Goal: Task Accomplishment & Management: Use online tool/utility

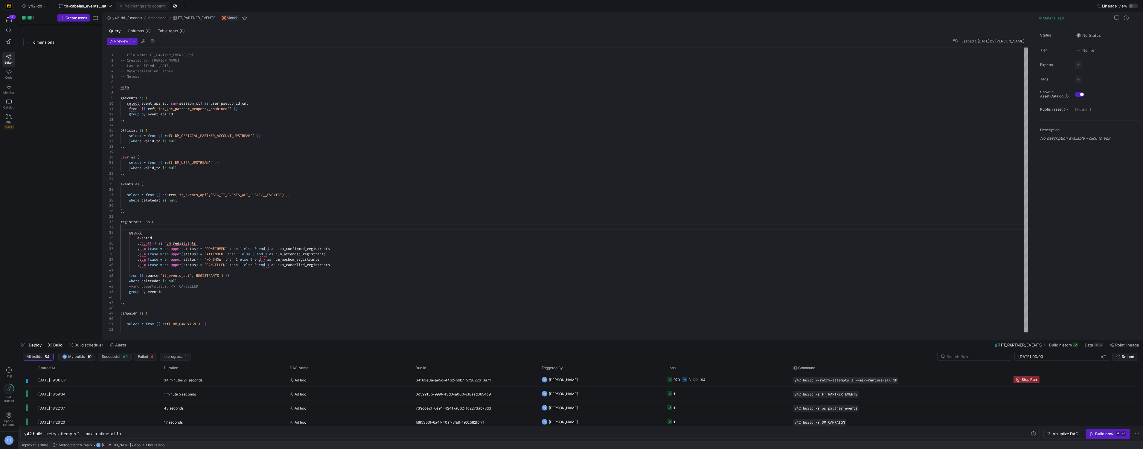
scroll to position [0, 97]
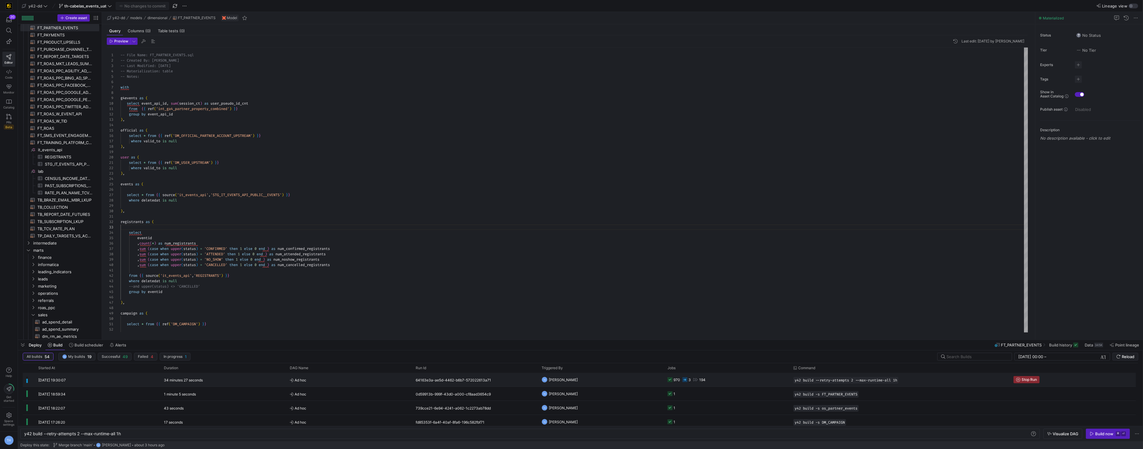
click at [626, 383] on y42-orchestration-triggered-by "TH [PERSON_NAME]" at bounding box center [600, 379] width 119 height 13
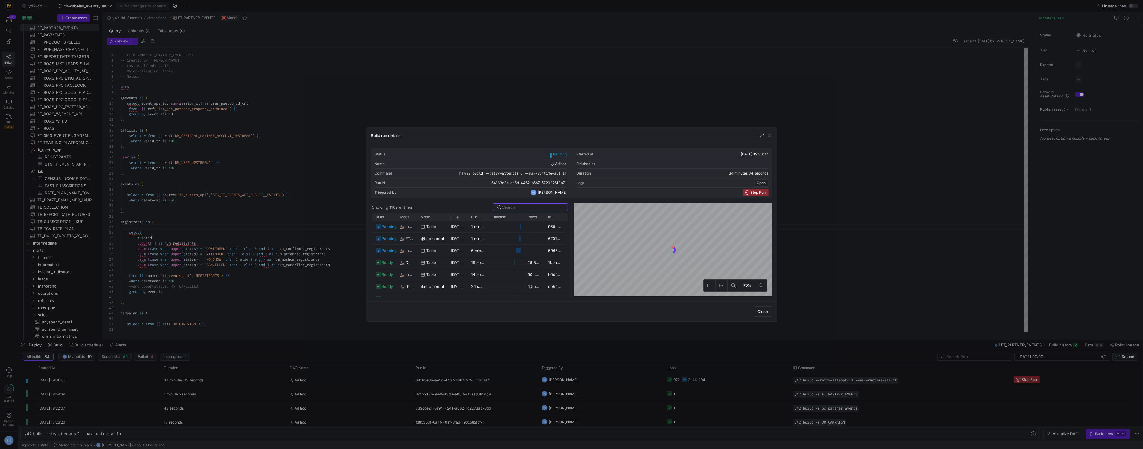
click at [525, 93] on div at bounding box center [571, 224] width 1143 height 449
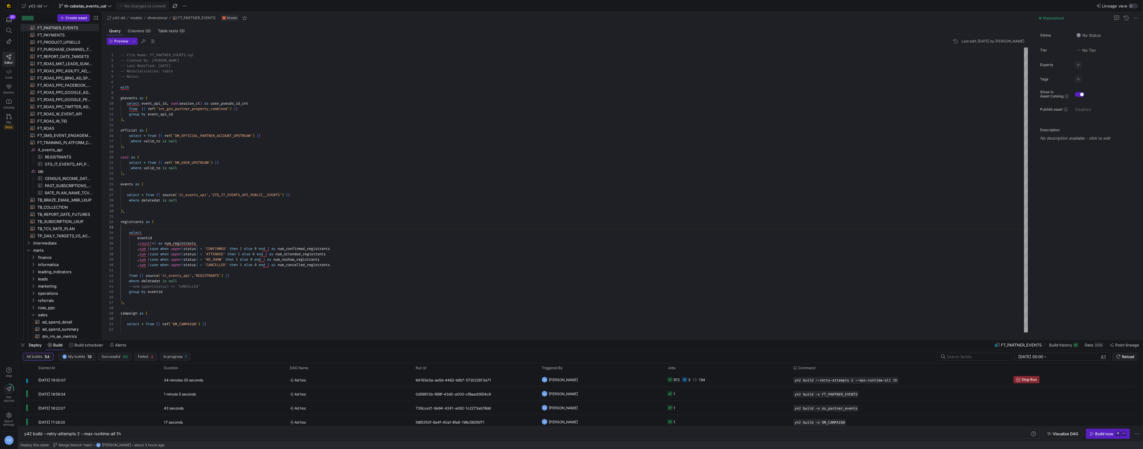
scroll to position [0, 0]
click at [393, 375] on span "Ad hoc" at bounding box center [349, 380] width 119 height 14
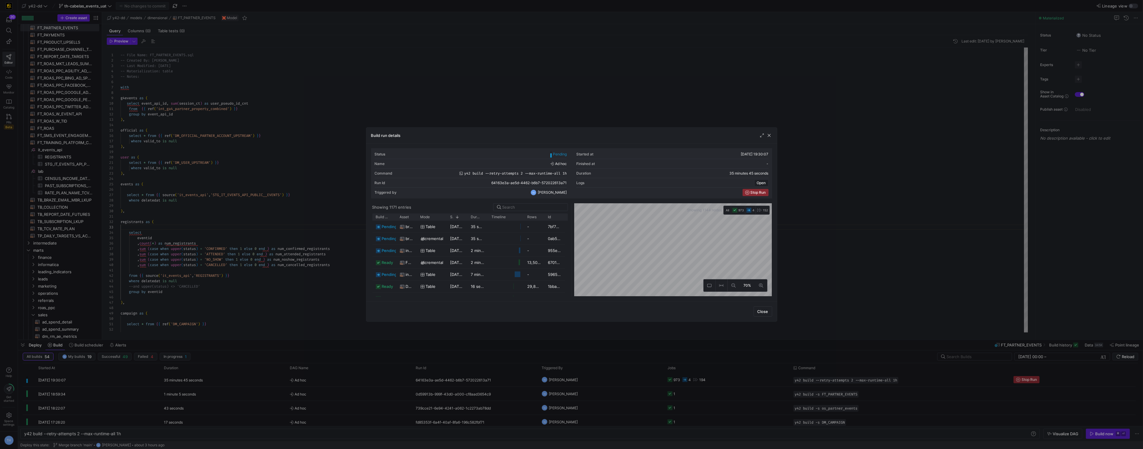
click at [495, 122] on div at bounding box center [571, 224] width 1143 height 449
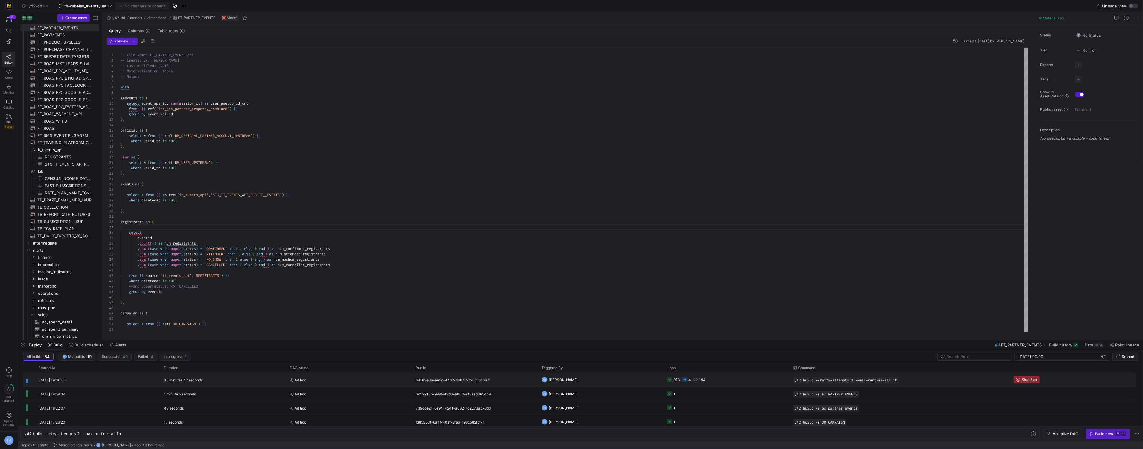
click at [368, 375] on span "Ad hoc" at bounding box center [349, 380] width 119 height 14
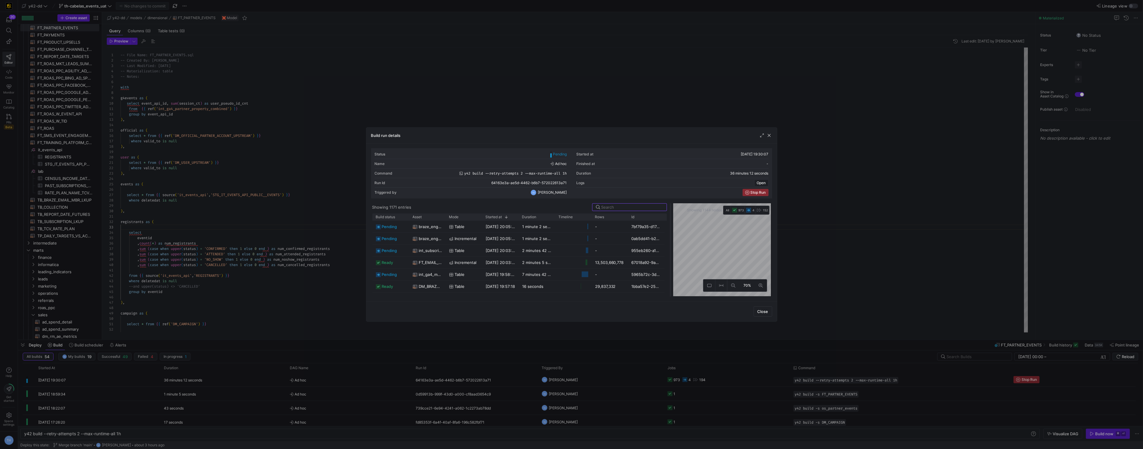
drag, startPoint x: 571, startPoint y: 248, endPoint x: 670, endPoint y: 242, distance: 99.1
click at [670, 242] on div at bounding box center [670, 249] width 2 height 93
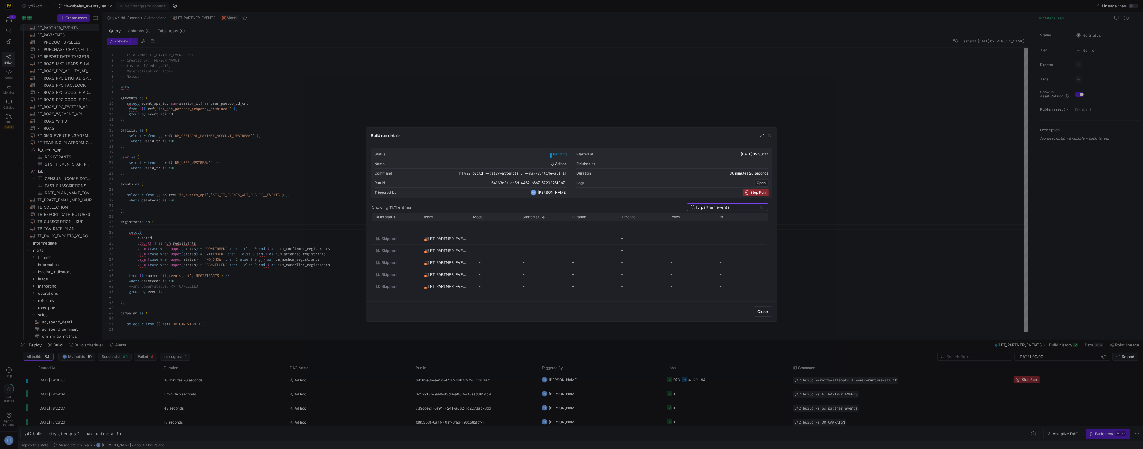
drag, startPoint x: 670, startPoint y: 241, endPoint x: 824, endPoint y: 230, distance: 154.6
click at [824, 230] on div "Build run details Status Pending Started at [DATE] 19:30:07 Name Ad hoc Finishe…" at bounding box center [571, 224] width 1143 height 449
type input "ft_partner_events"
click at [767, 135] on span "button" at bounding box center [769, 135] width 6 height 6
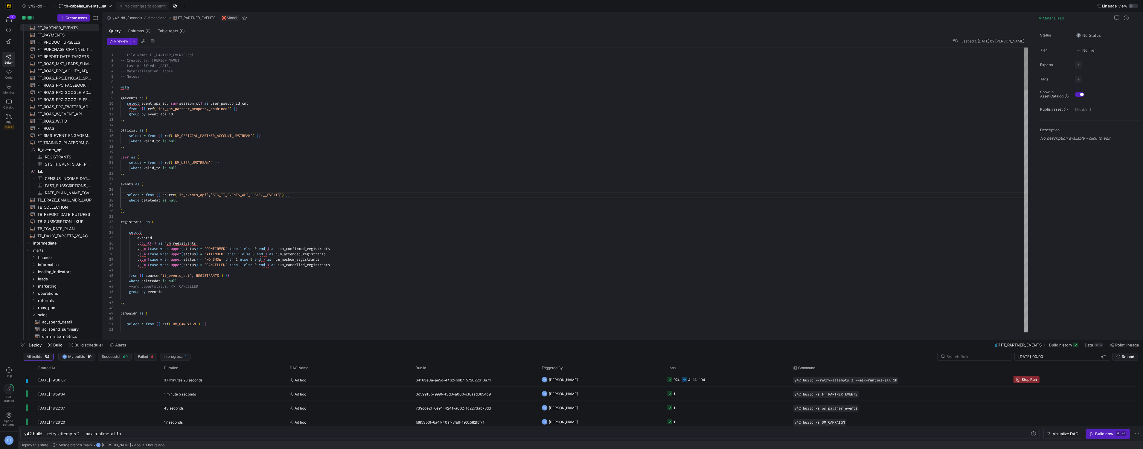
type textarea "registrants as ( select eventid ,count(*) as num_registrants ,sum (case when up…"
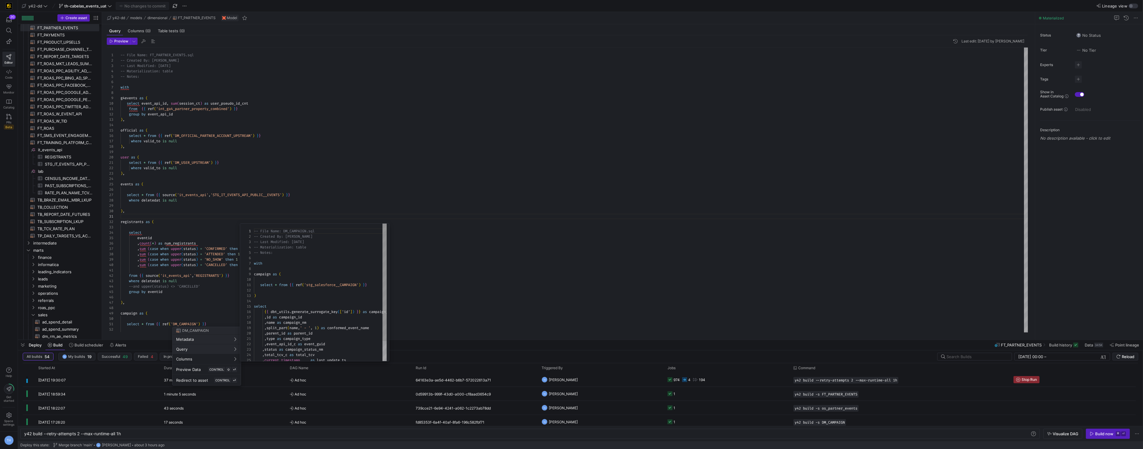
scroll to position [54, 0]
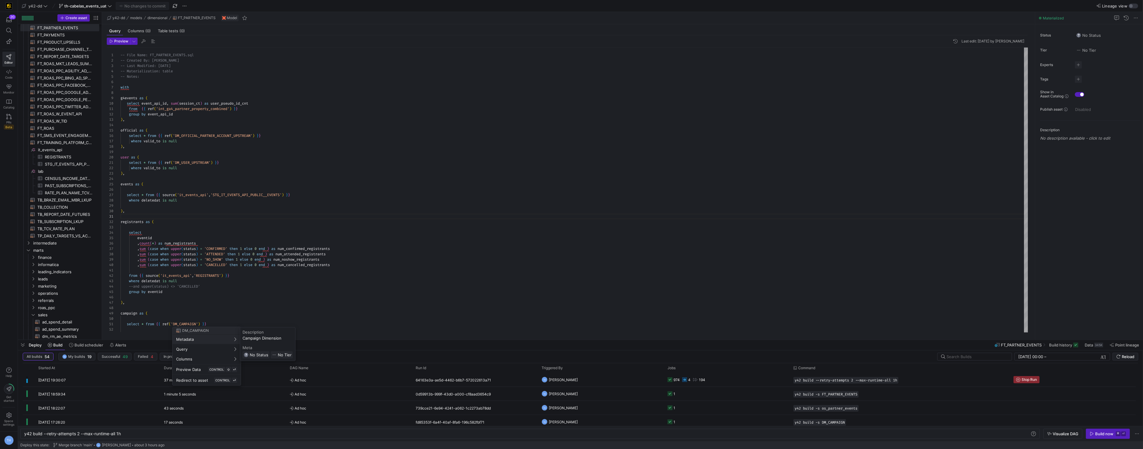
click at [287, 160] on div at bounding box center [571, 224] width 1143 height 449
click at [624, 384] on y42-orchestration-triggered-by "TH [PERSON_NAME]" at bounding box center [600, 379] width 119 height 13
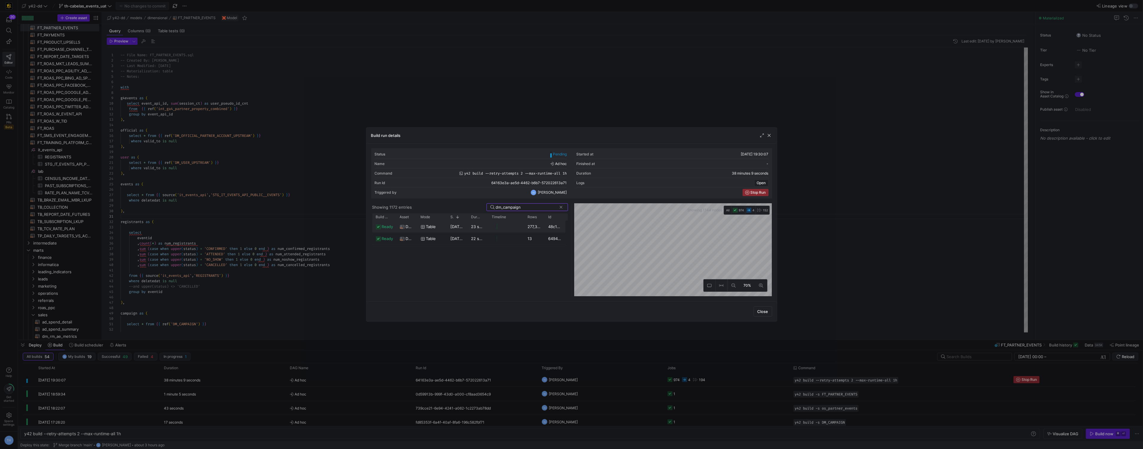
type input "dm_campaign"
click at [470, 228] on div "23 seconds" at bounding box center [478, 227] width 21 height 12
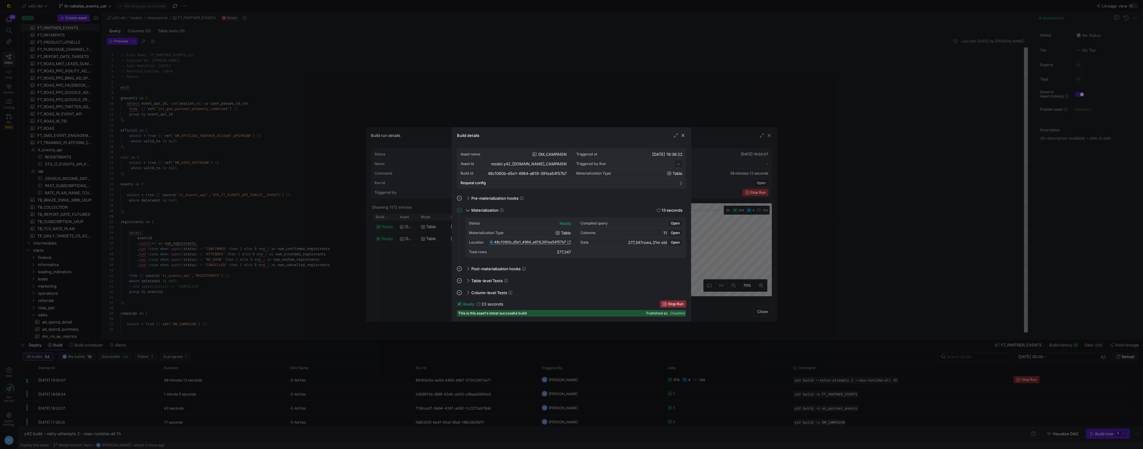
click at [549, 241] on span "48c1060b_d5e1_4964_a619_391ea54f57b7" at bounding box center [530, 242] width 72 height 4
click at [366, 51] on div at bounding box center [571, 224] width 1143 height 449
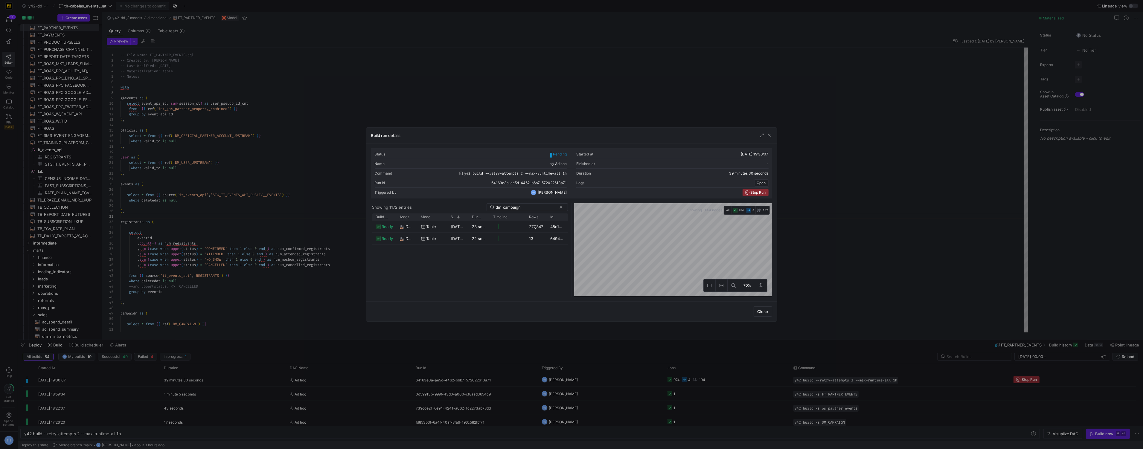
click at [366, 51] on div at bounding box center [571, 224] width 1143 height 449
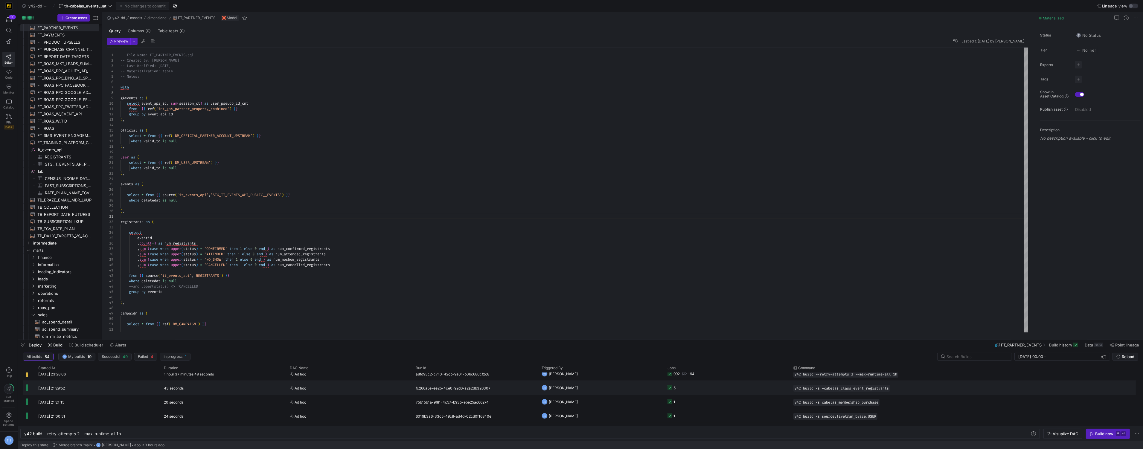
scroll to position [148, 0]
click at [711, 381] on y42-job-status-cell-renderer "974 4 194" at bounding box center [726, 379] width 119 height 13
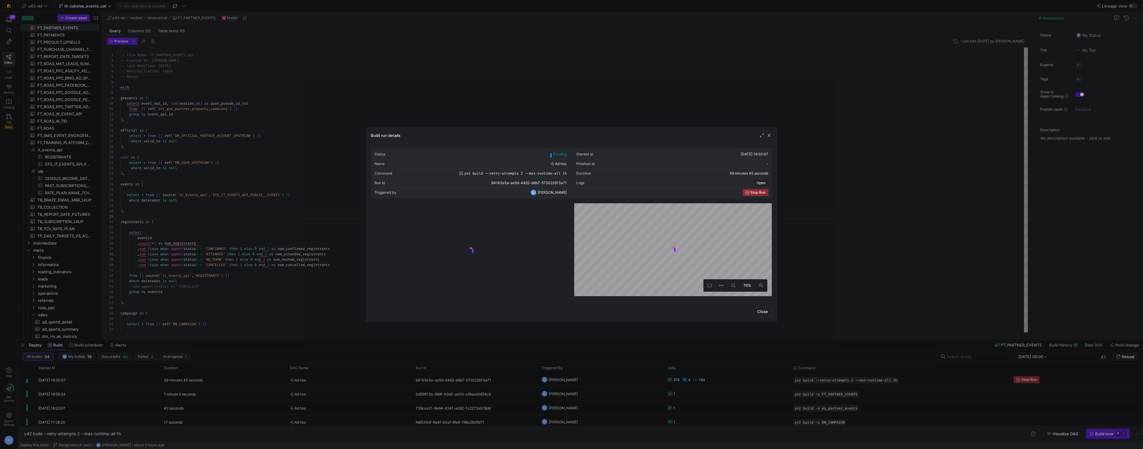
click at [657, 104] on div at bounding box center [571, 224] width 1143 height 449
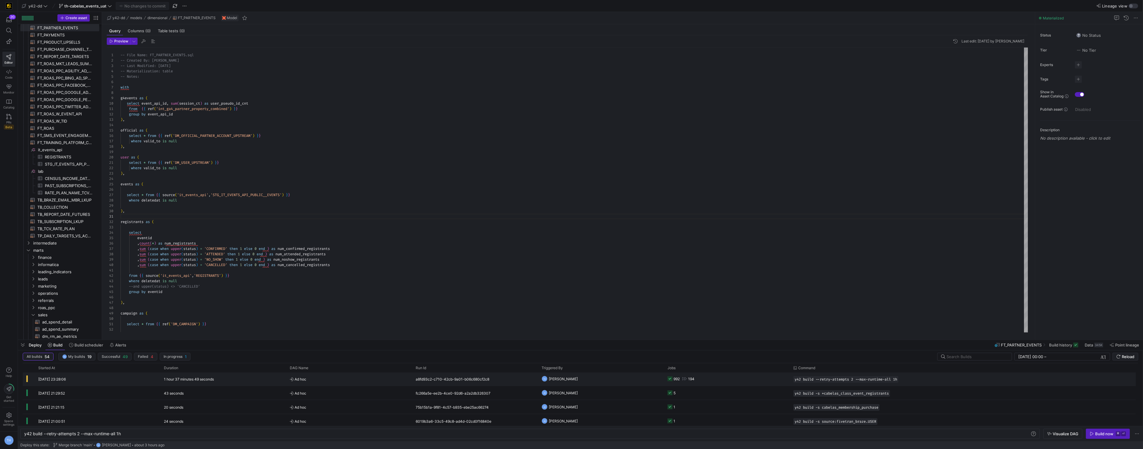
click at [705, 376] on y42-job-status-cell-renderer "992 194" at bounding box center [726, 378] width 119 height 13
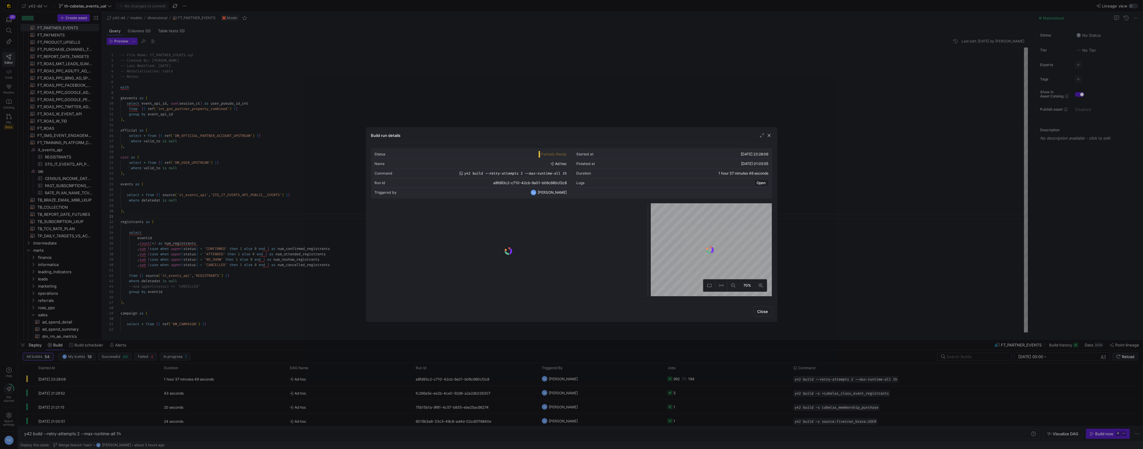
drag, startPoint x: 571, startPoint y: 217, endPoint x: 648, endPoint y: 221, distance: 76.6
click at [648, 221] on div at bounding box center [648, 249] width 2 height 93
click at [599, 100] on div at bounding box center [571, 224] width 1143 height 449
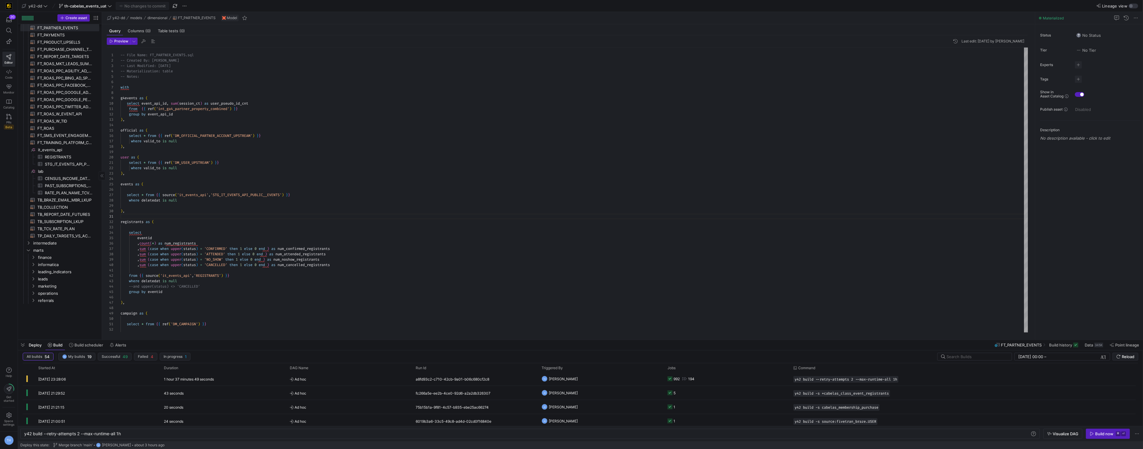
scroll to position [0, 0]
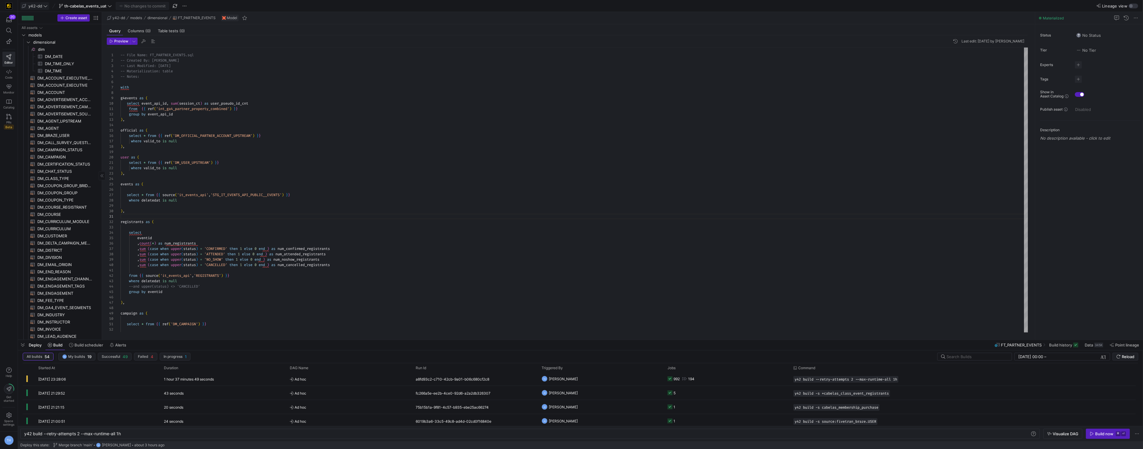
click at [41, 4] on span "y42-dd" at bounding box center [35, 6] width 14 height 5
click at [51, 62] on span "[PERSON_NAME]-prod" at bounding box center [52, 61] width 42 height 5
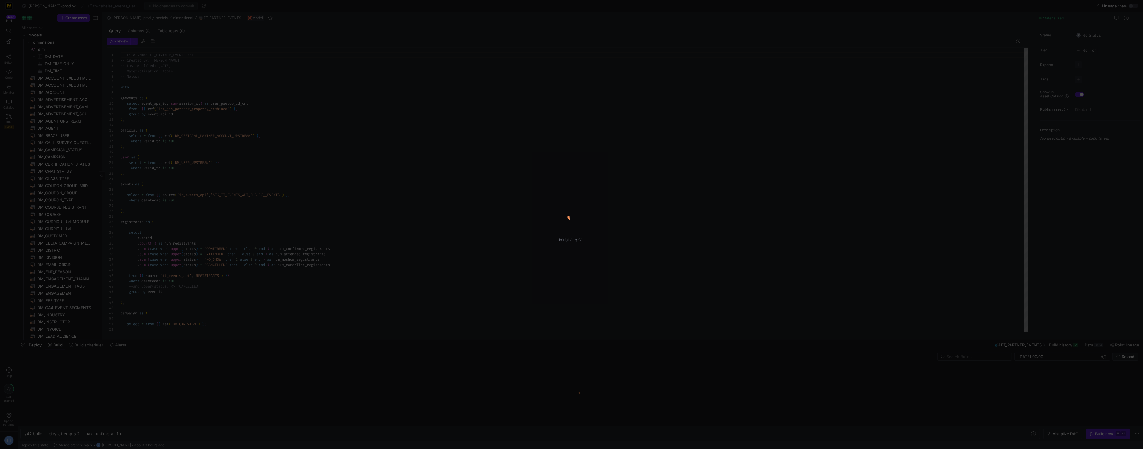
scroll to position [54, 0]
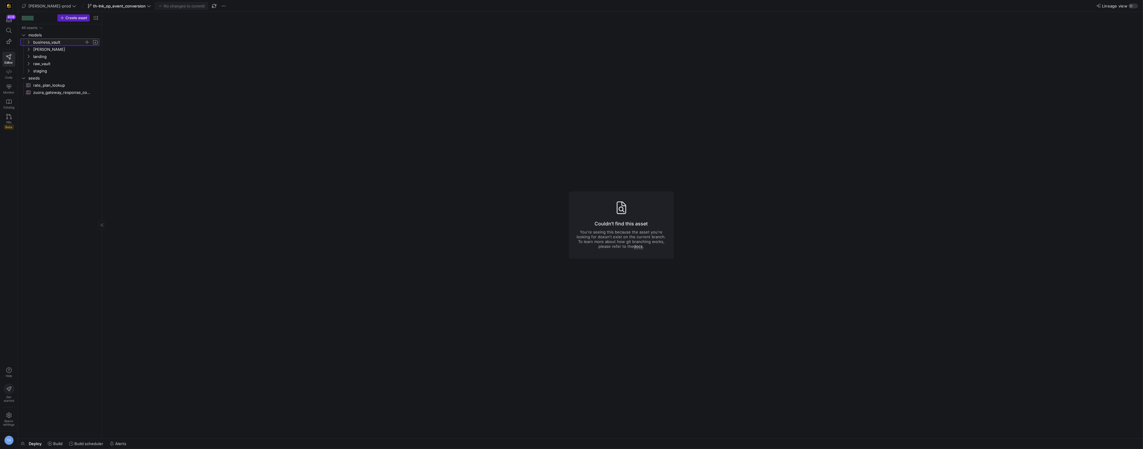
click at [54, 41] on span "business_vault" at bounding box center [58, 42] width 51 height 7
click at [54, 39] on span "business_vault" at bounding box center [58, 42] width 51 height 7
click at [50, 51] on span "hubs" at bounding box center [61, 49] width 46 height 7
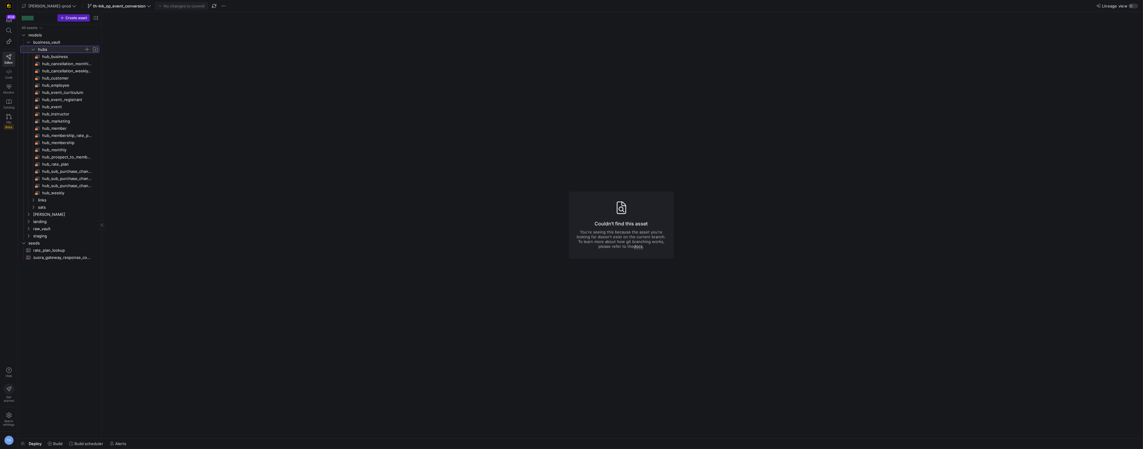
click at [50, 51] on span "hubs" at bounding box center [61, 49] width 46 height 7
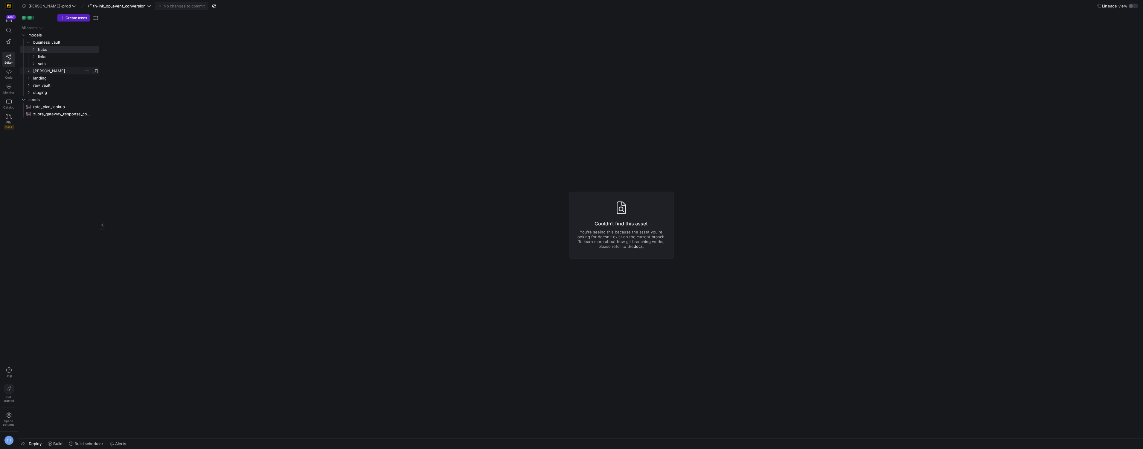
click at [51, 71] on span "edw" at bounding box center [58, 71] width 51 height 7
click at [51, 79] on span "dimensions" at bounding box center [61, 78] width 46 height 7
click at [52, 99] on span "dm_event​​​​​​​​​​" at bounding box center [67, 99] width 50 height 7
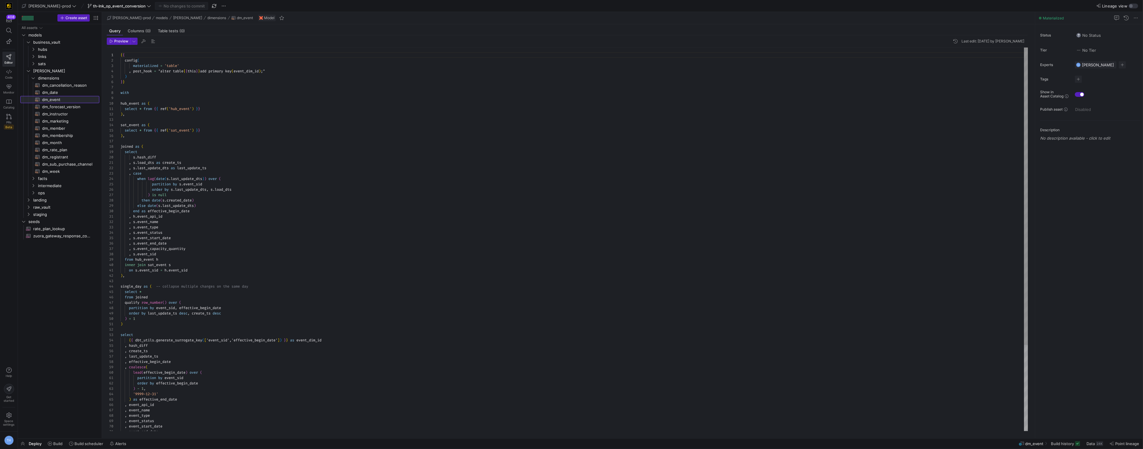
scroll to position [54, 0]
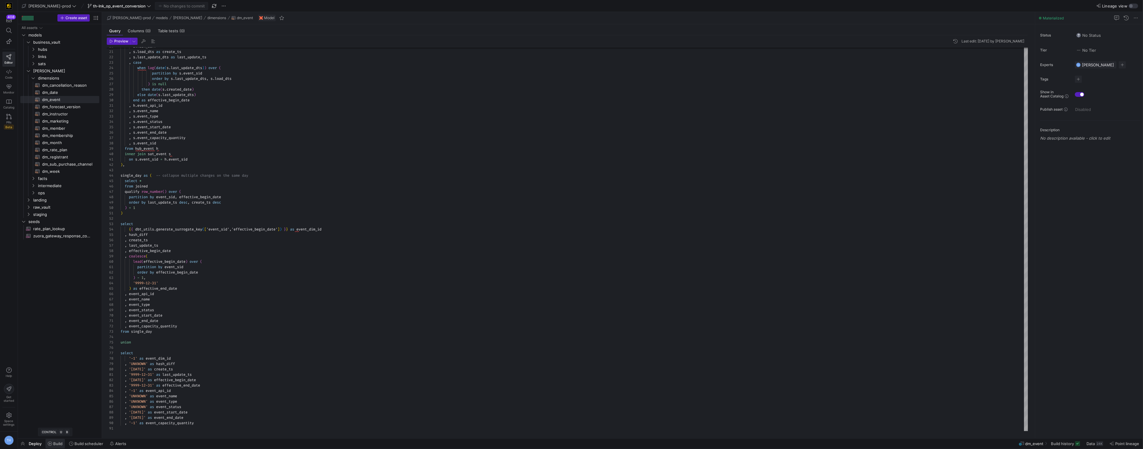
click at [57, 443] on span "Build" at bounding box center [57, 443] width 9 height 5
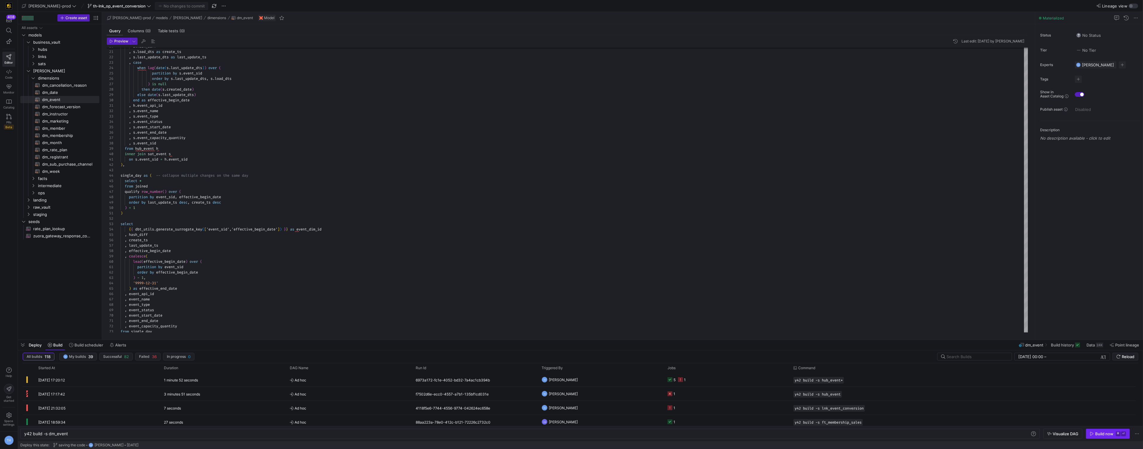
click at [1096, 431] on div "Build now" at bounding box center [1104, 433] width 18 height 5
click at [342, 379] on span "Ad hoc" at bounding box center [349, 380] width 119 height 14
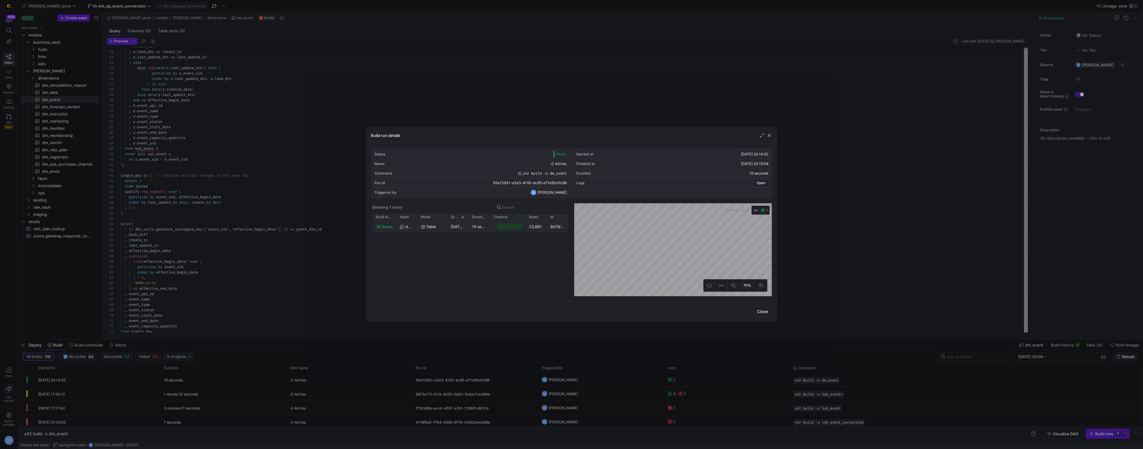
click at [445, 226] on div "table" at bounding box center [432, 227] width 30 height 12
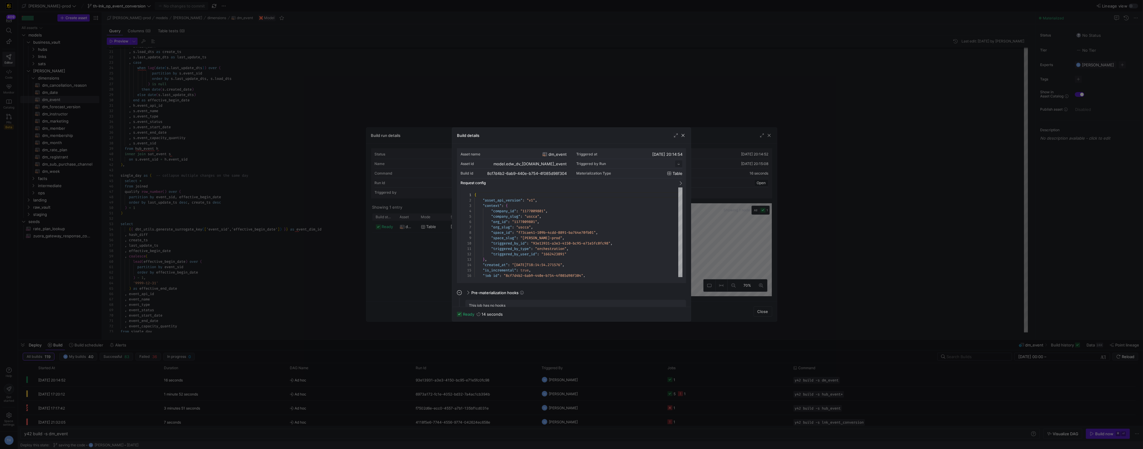
scroll to position [54, 0]
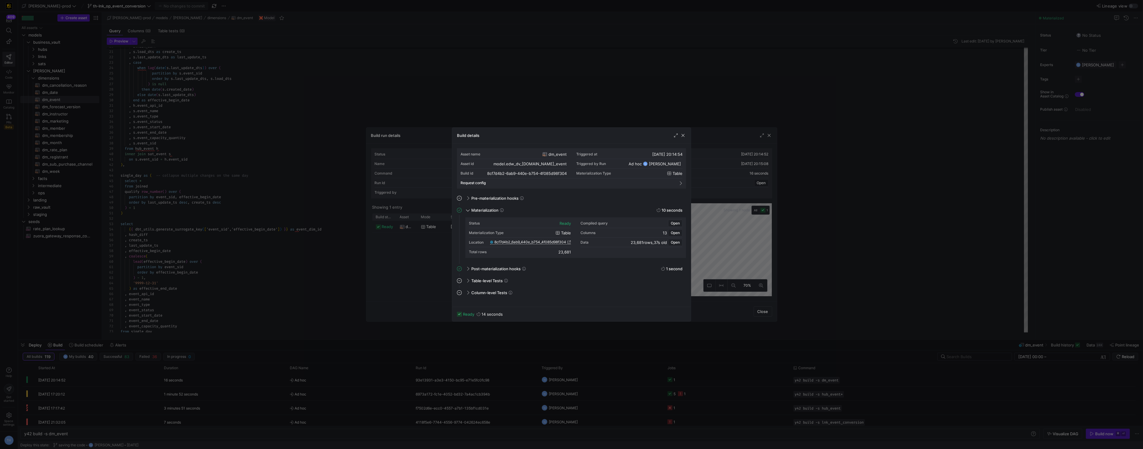
click at [557, 242] on span "8cf7d4b2_6ab9_440e_b754_4f085d98f304" at bounding box center [530, 242] width 72 height 4
click at [326, 42] on div at bounding box center [571, 224] width 1143 height 449
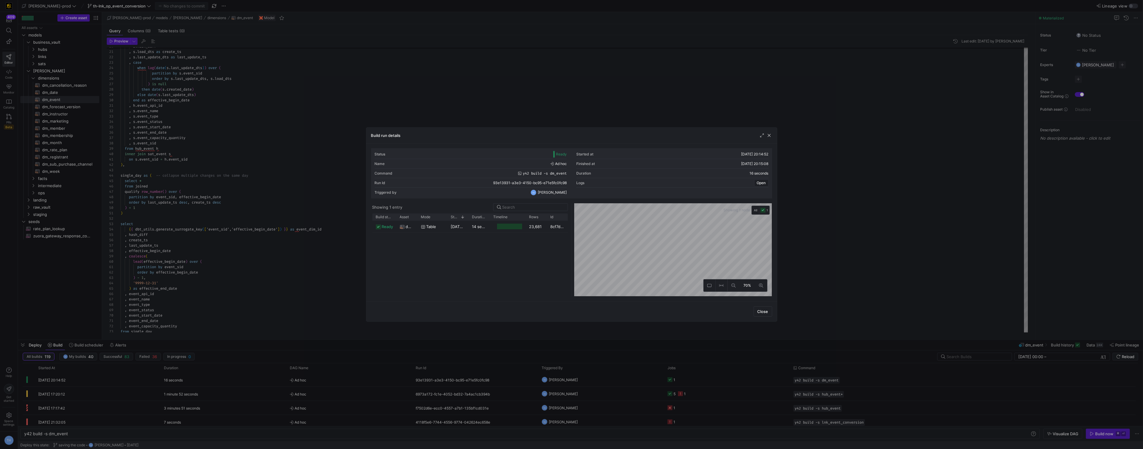
click at [326, 42] on div at bounding box center [571, 224] width 1143 height 449
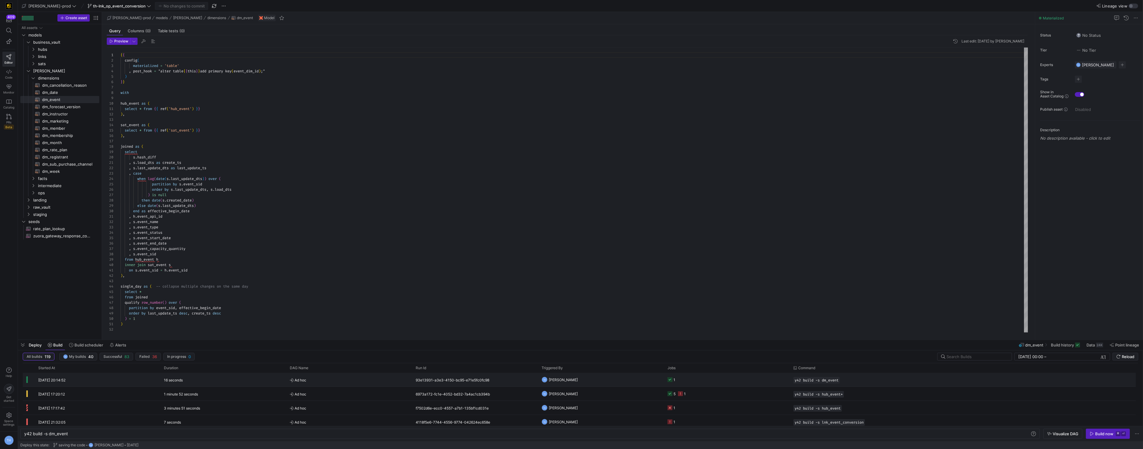
click at [327, 381] on span "Ad hoc" at bounding box center [349, 380] width 119 height 14
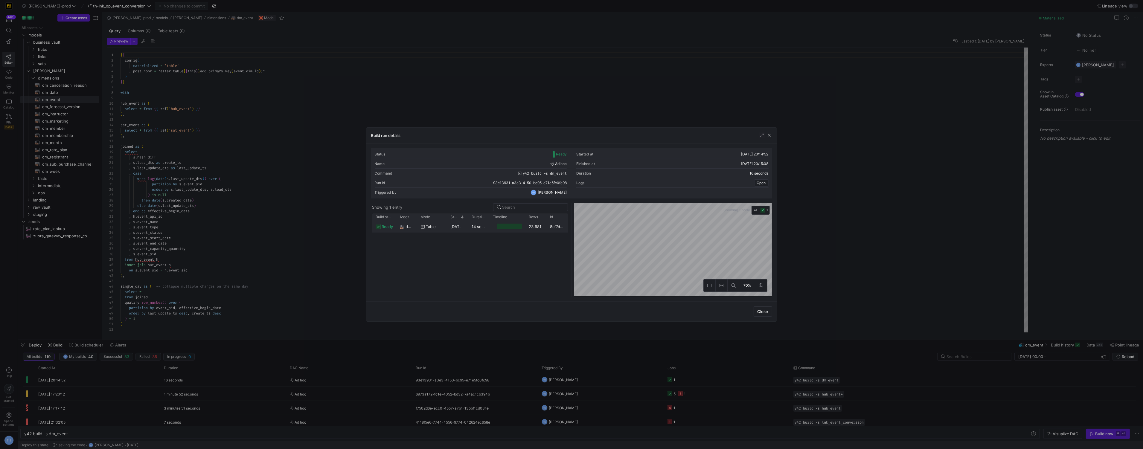
click at [471, 229] on div "14 seconds" at bounding box center [478, 227] width 21 height 12
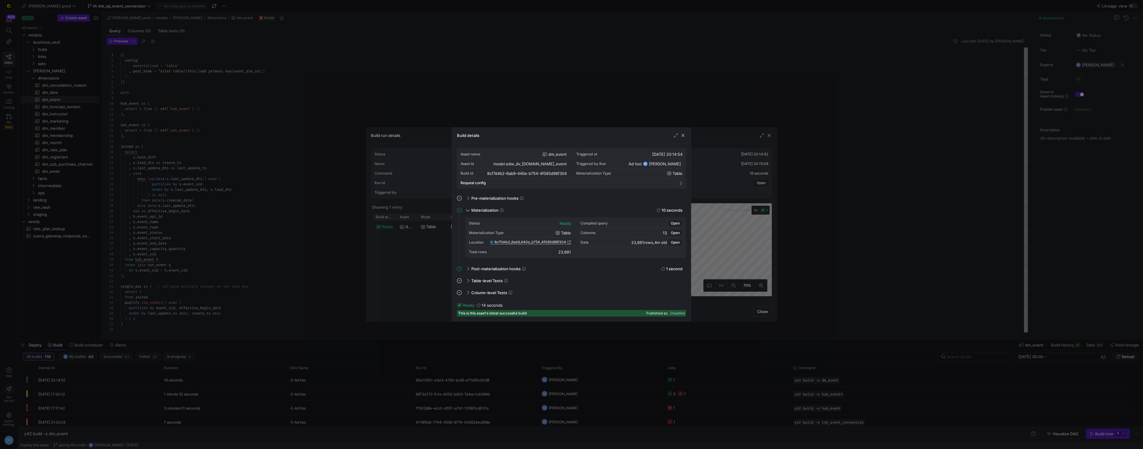
click at [535, 68] on div at bounding box center [571, 224] width 1143 height 449
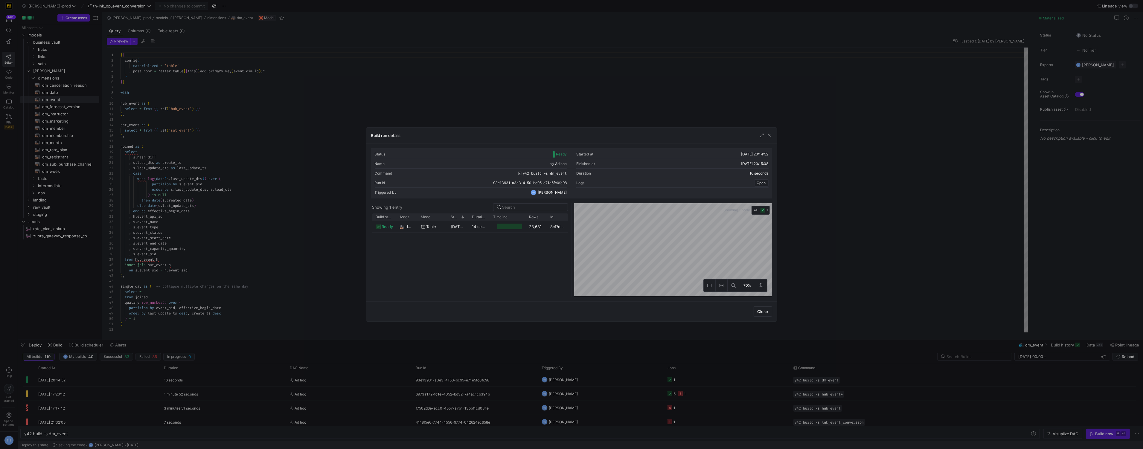
click at [535, 68] on div at bounding box center [571, 224] width 1143 height 449
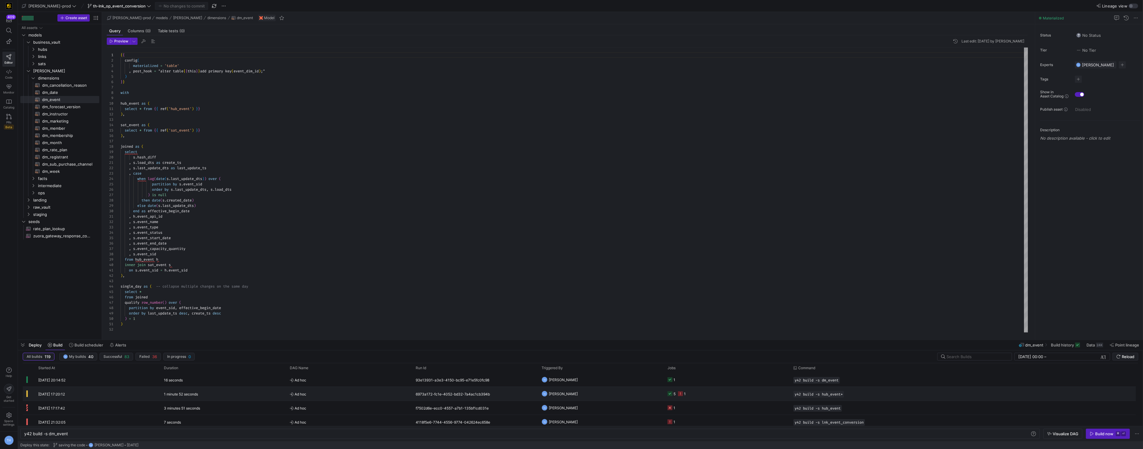
click at [587, 390] on y42-orchestration-triggered-by "TH [PERSON_NAME]" at bounding box center [600, 393] width 119 height 13
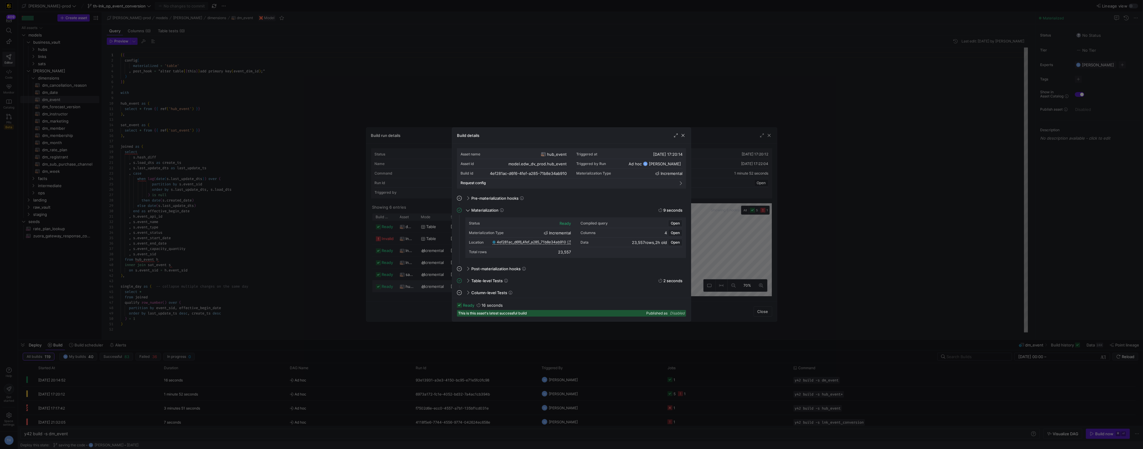
click at [533, 241] on span "4ef281ac_d6f6_4fef_a285_71b8e34ab910" at bounding box center [531, 242] width 69 height 4
click at [363, 67] on div at bounding box center [571, 224] width 1143 height 449
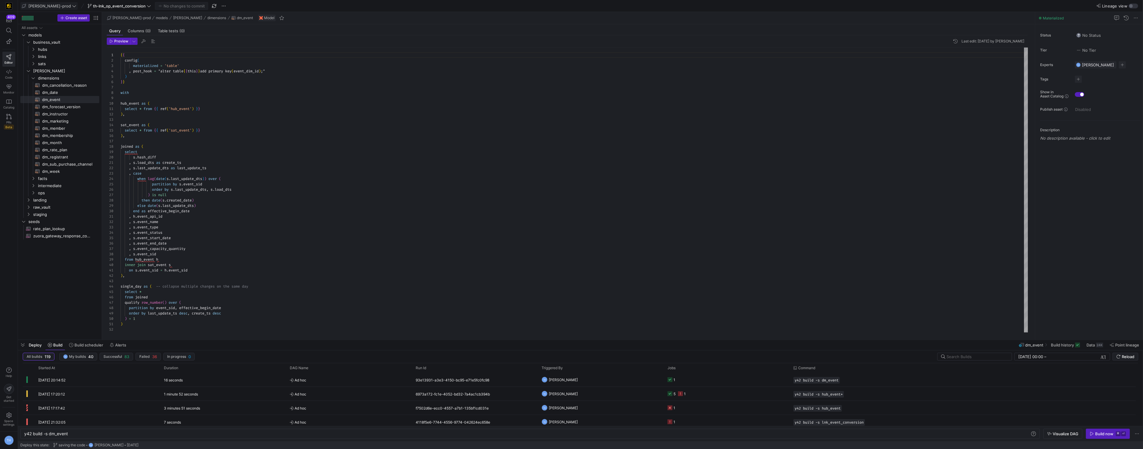
click at [49, 6] on span "[PERSON_NAME]-prod" at bounding box center [49, 6] width 42 height 5
click at [167, 111] on div at bounding box center [571, 224] width 1143 height 449
click at [116, 4] on span "th-lnk_op_event_conversion" at bounding box center [119, 6] width 53 height 5
click at [115, 87] on div "main default 4 Sept 2025" at bounding box center [112, 87] width 76 height 5
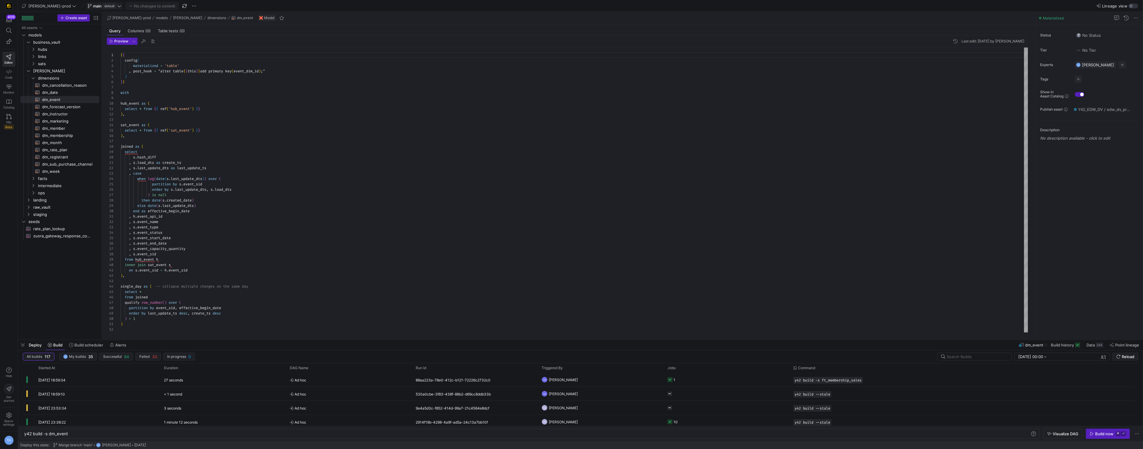
click at [99, 6] on span "main default" at bounding box center [105, 6] width 34 height 5
click at [110, 118] on span "th-event_registration" at bounding box center [94, 117] width 40 height 5
